Goal: Find specific page/section: Find specific page/section

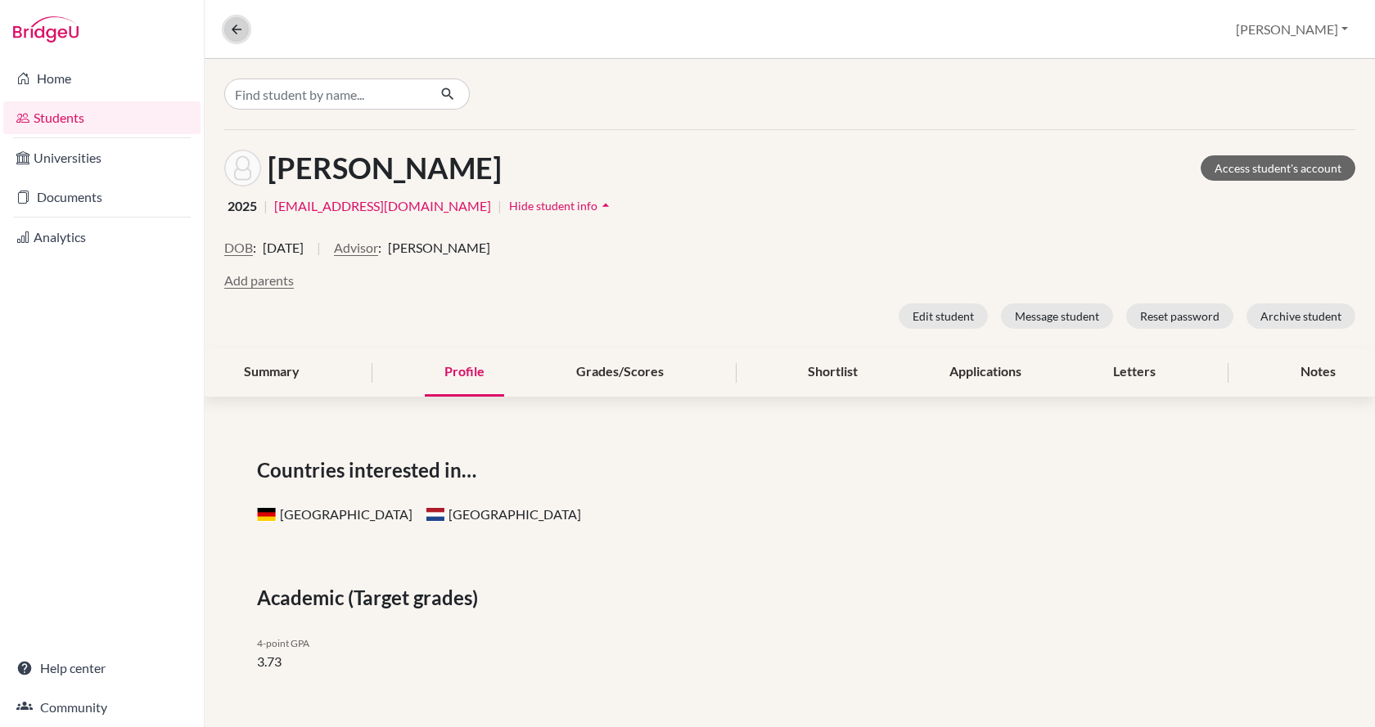
click at [236, 29] on icon at bounding box center [236, 29] width 15 height 15
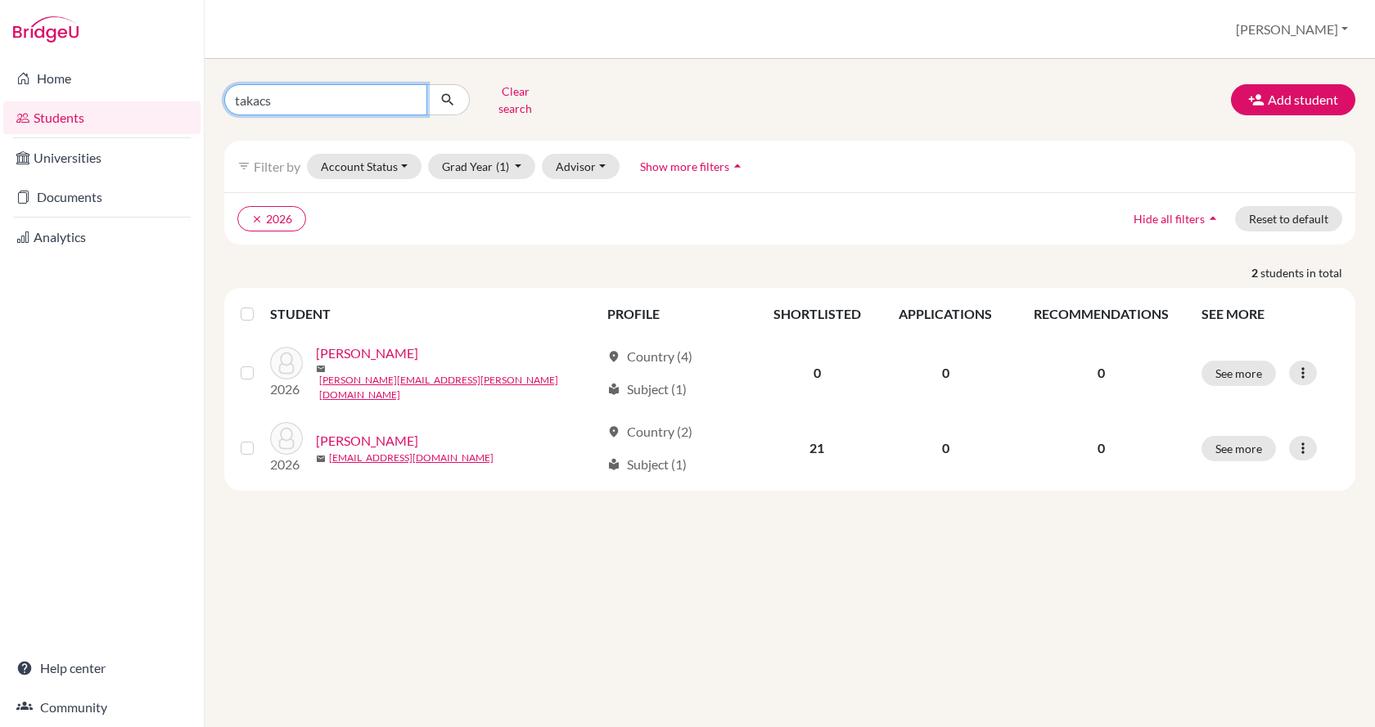
click at [301, 91] on input "takacs" at bounding box center [325, 99] width 203 height 31
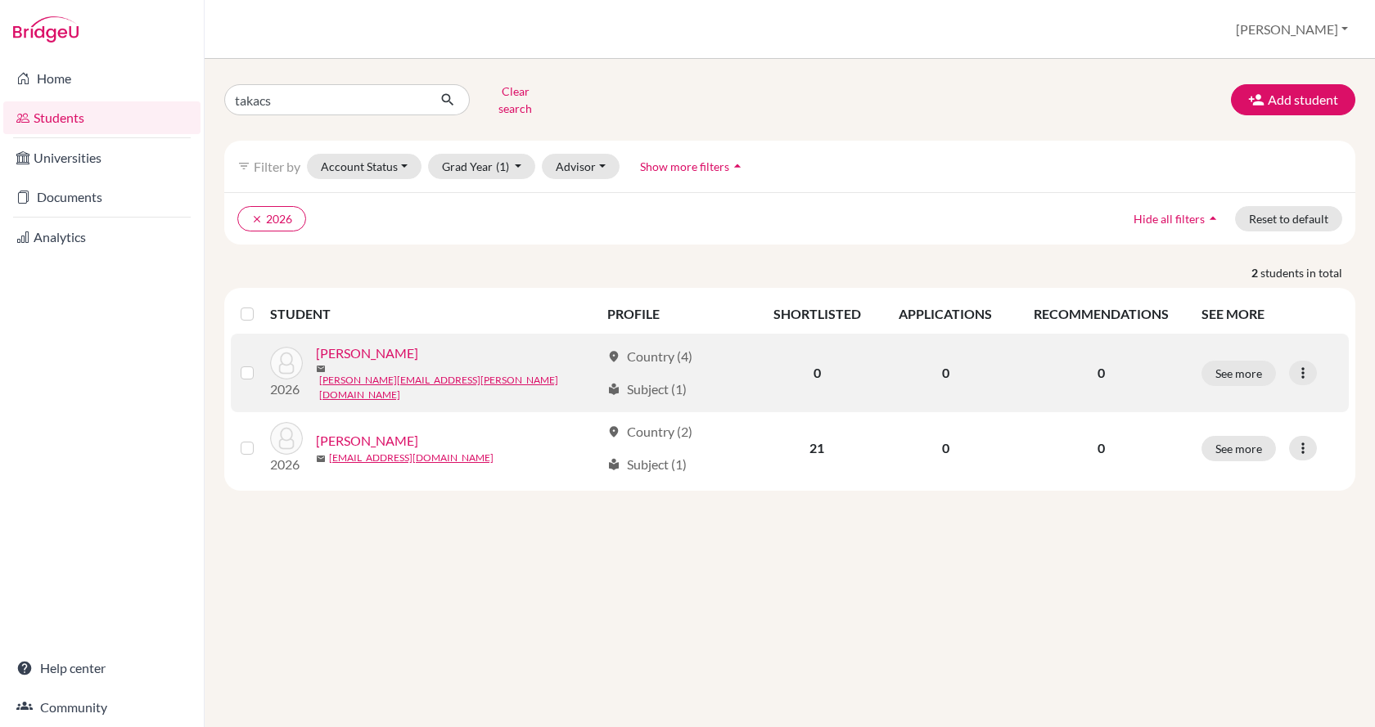
click at [380, 345] on link "[PERSON_NAME]" at bounding box center [367, 354] width 102 height 20
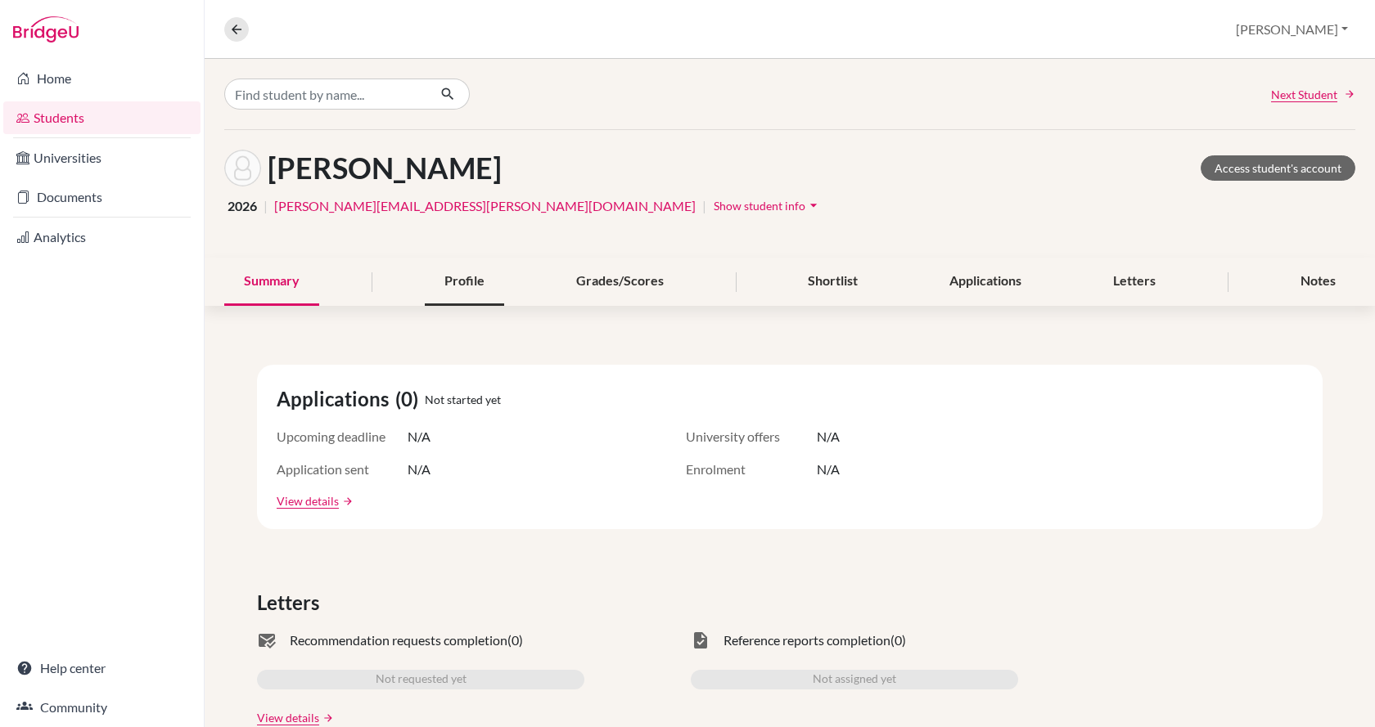
click at [435, 280] on div "Profile" at bounding box center [464, 282] width 79 height 48
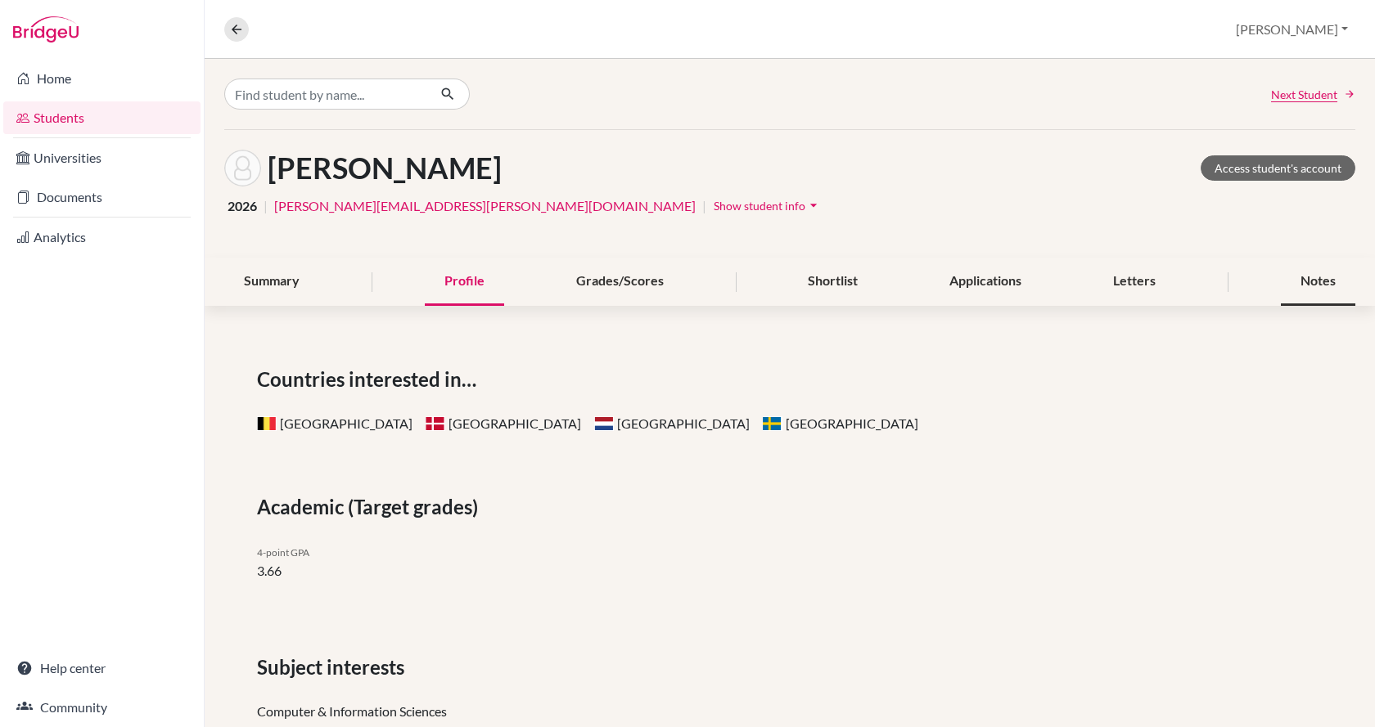
click at [1297, 274] on div "Notes" at bounding box center [1317, 282] width 74 height 48
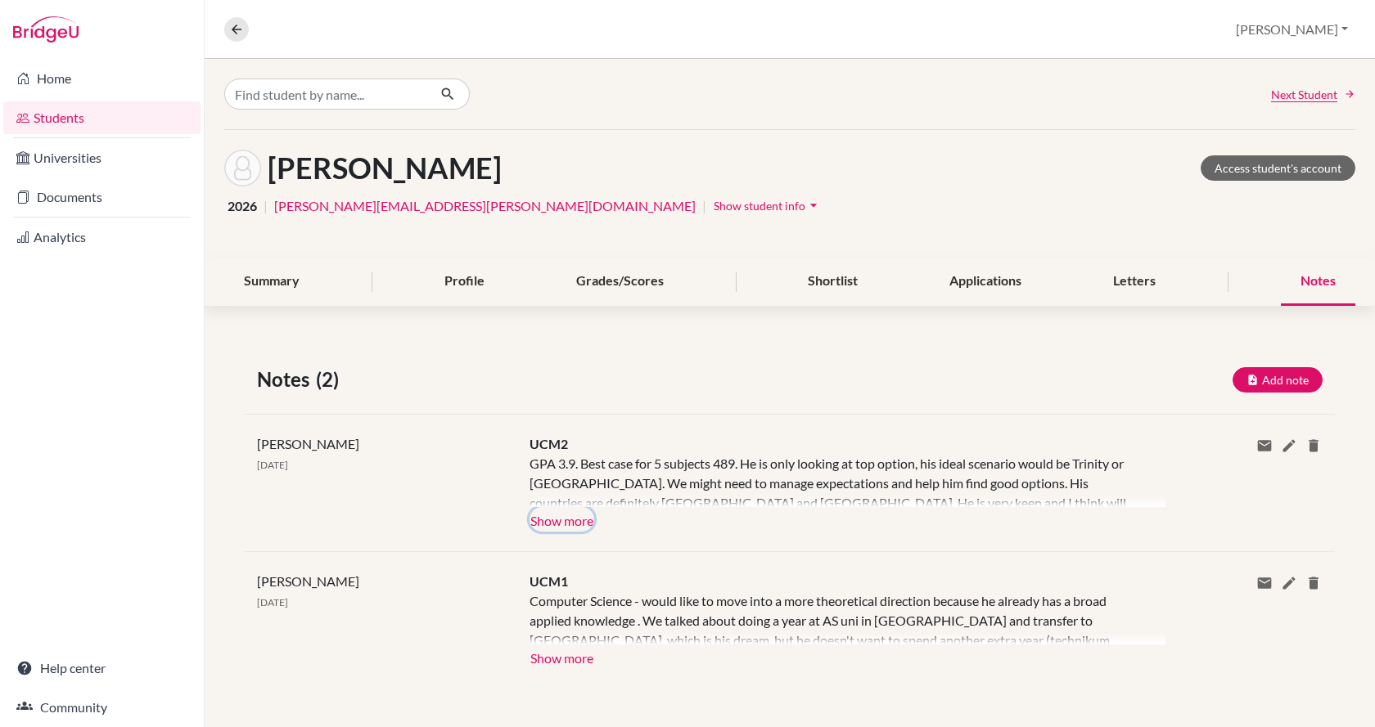
click at [577, 515] on button "Show more" at bounding box center [561, 519] width 65 height 25
